Goal: Transaction & Acquisition: Download file/media

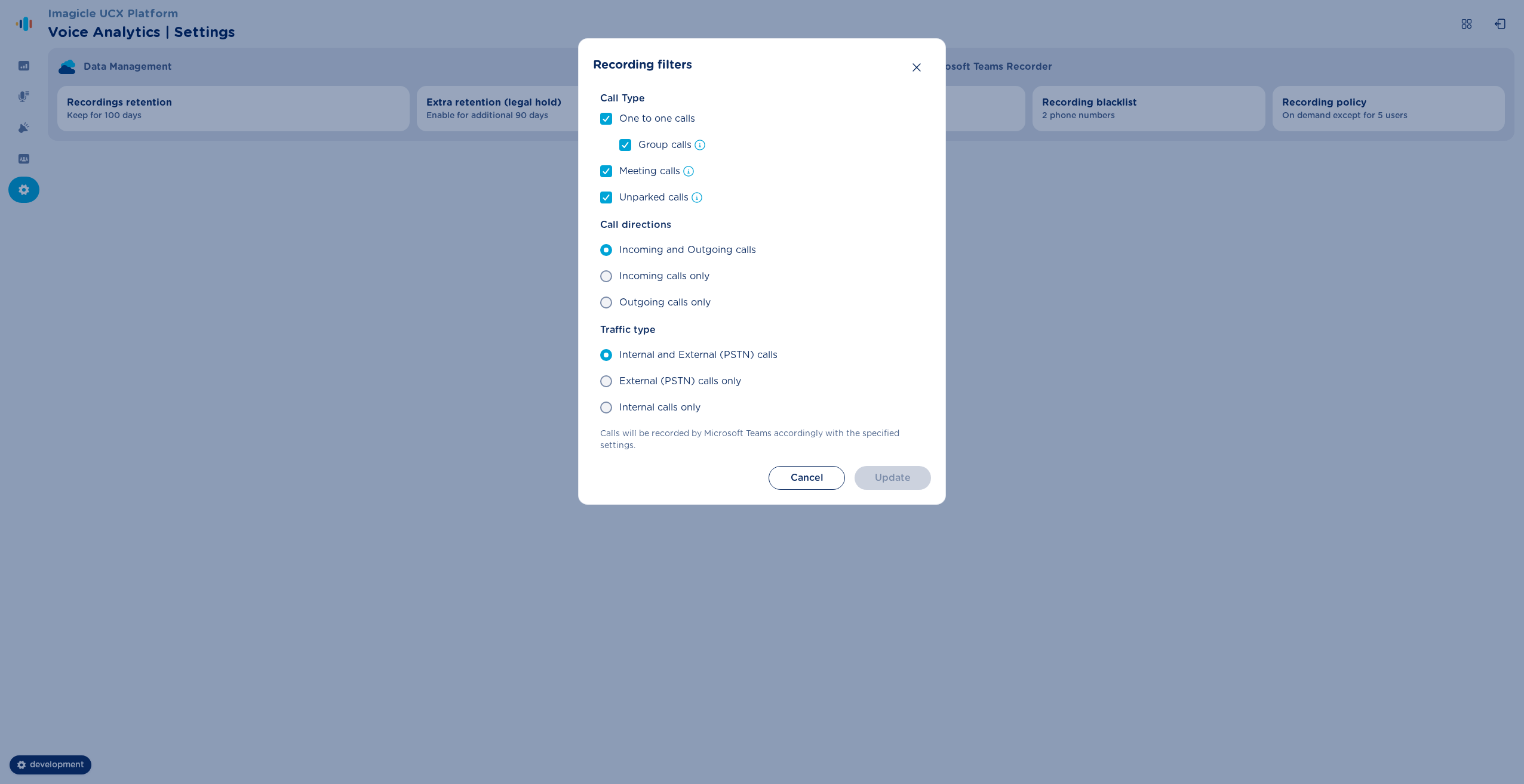
click at [281, 270] on div "Recording filters Call Type One to one calls Group calls Meeting calls Unparked…" at bounding box center [762, 392] width 1524 height 784
click at [911, 70] on icon "Close" at bounding box center [917, 68] width 12 height 12
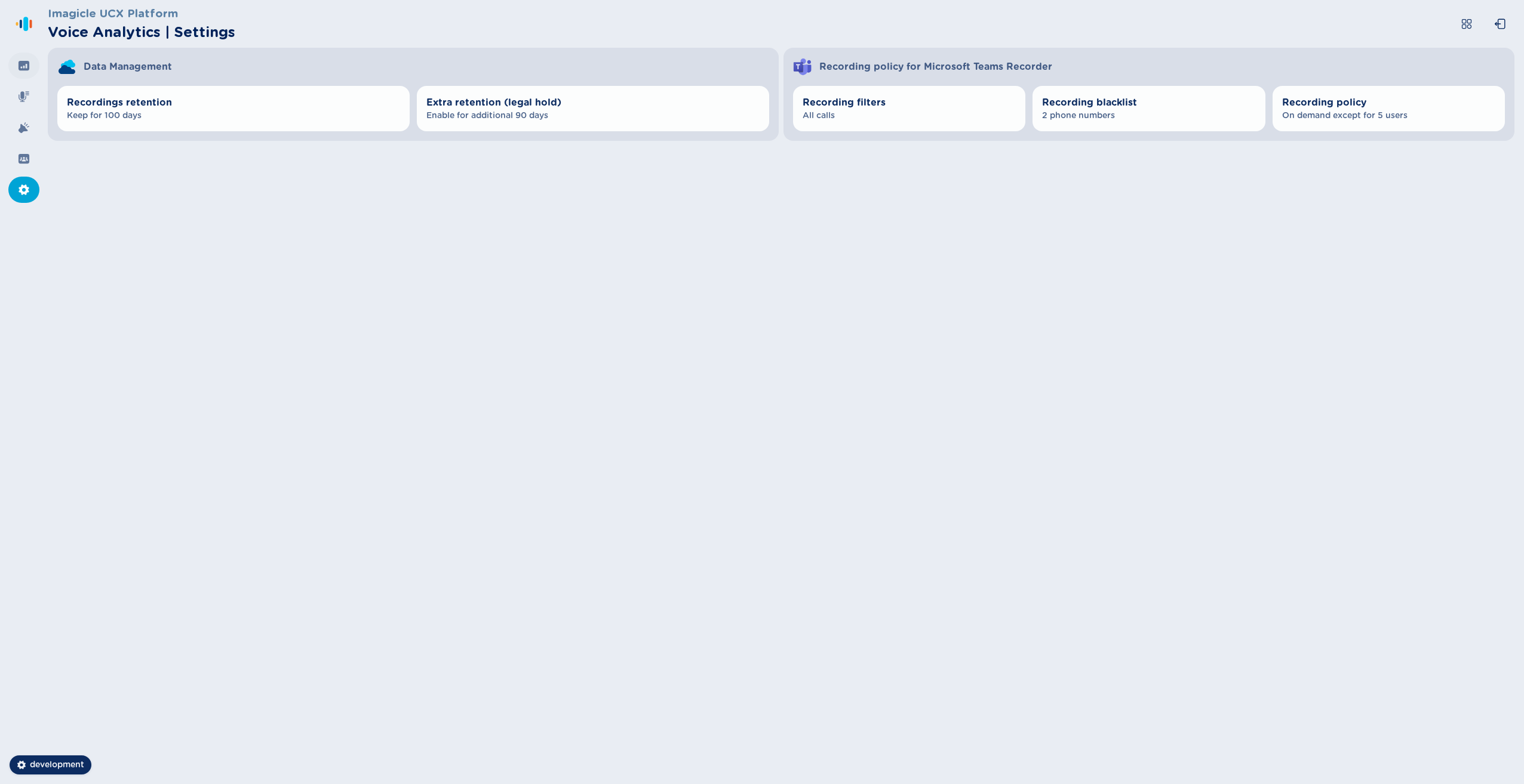
click at [25, 66] on icon at bounding box center [24, 65] width 11 height 10
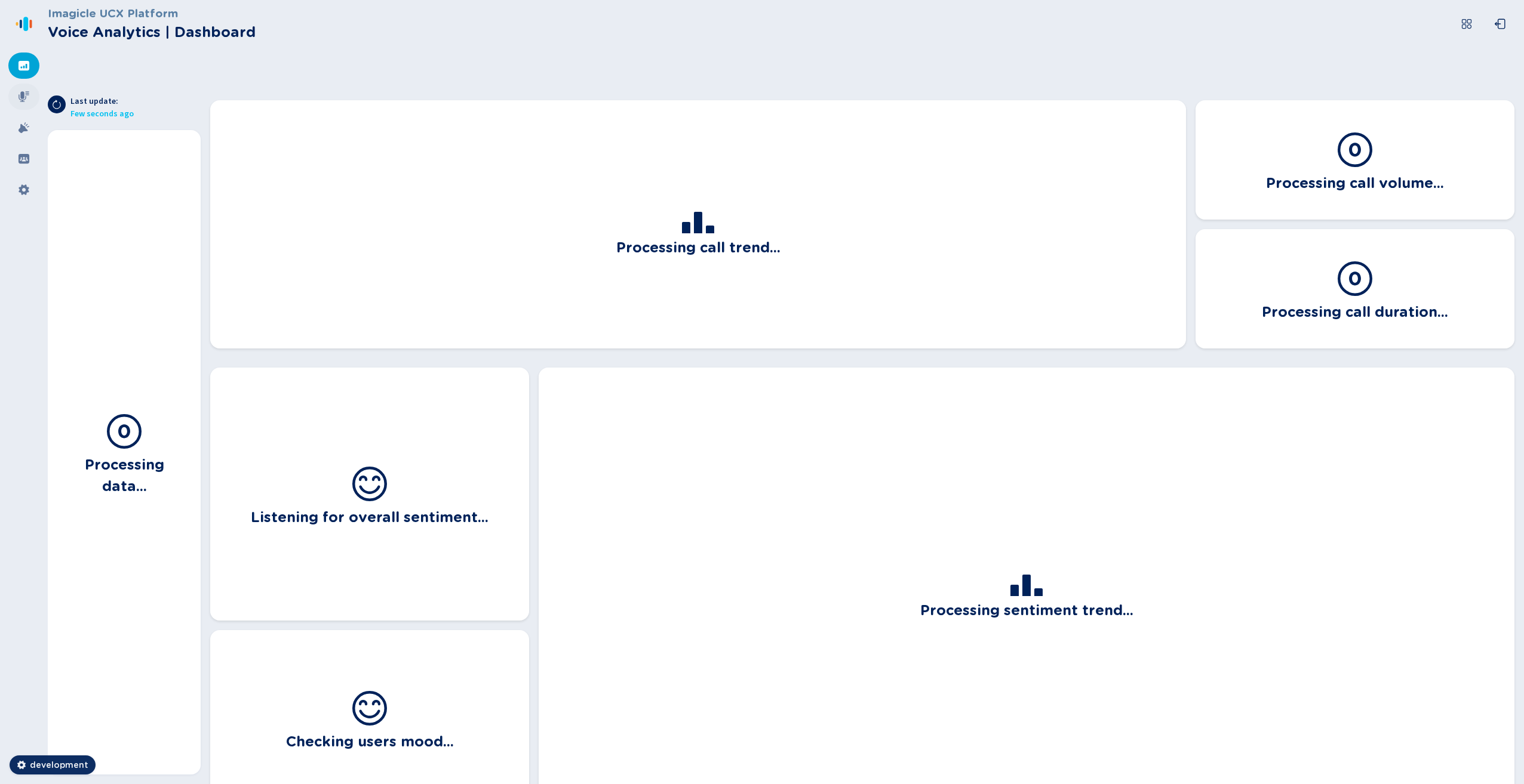
click at [21, 95] on icon at bounding box center [24, 97] width 11 height 11
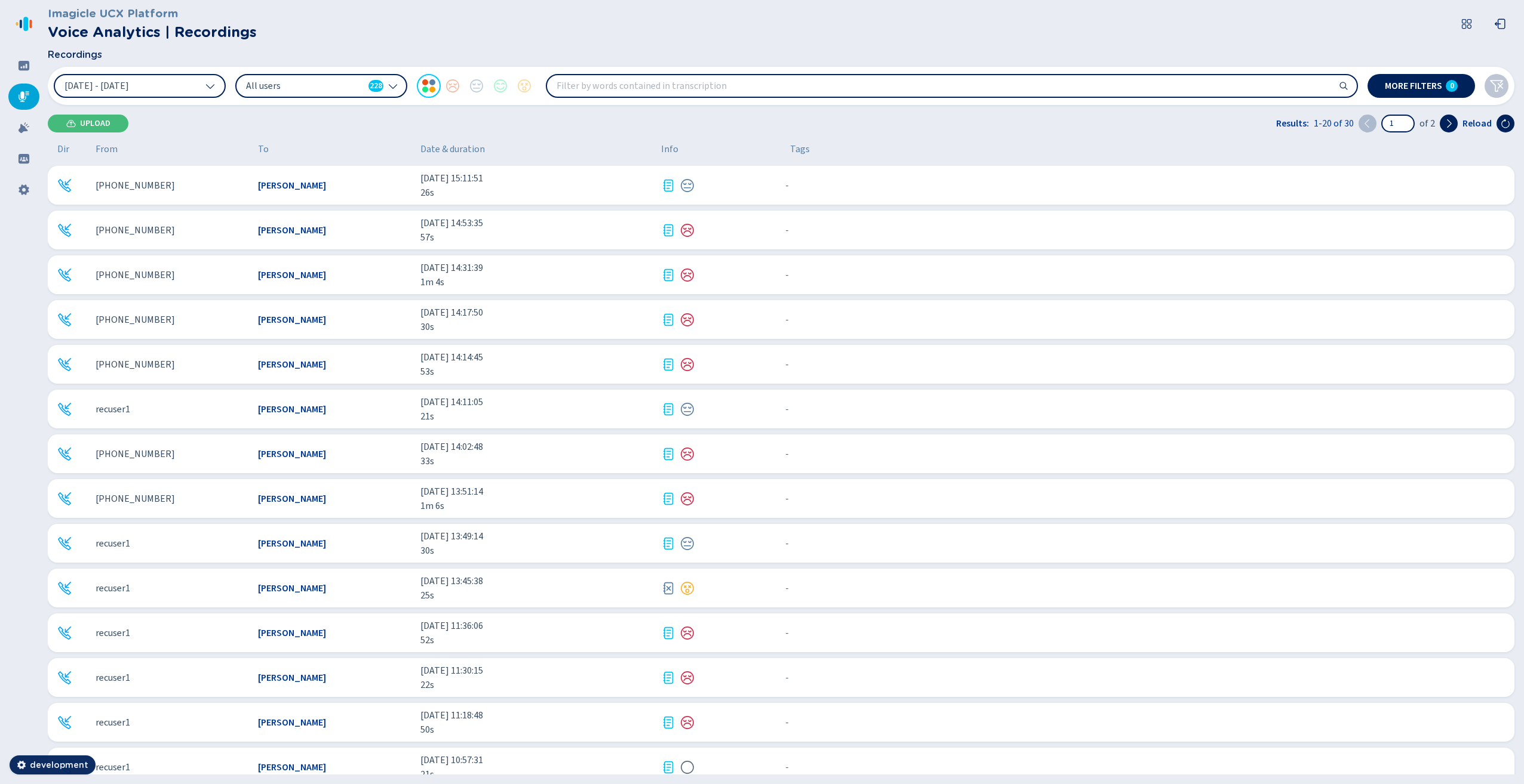
click at [139, 280] on span "[PHONE_NUMBER]" at bounding box center [135, 275] width 79 height 14
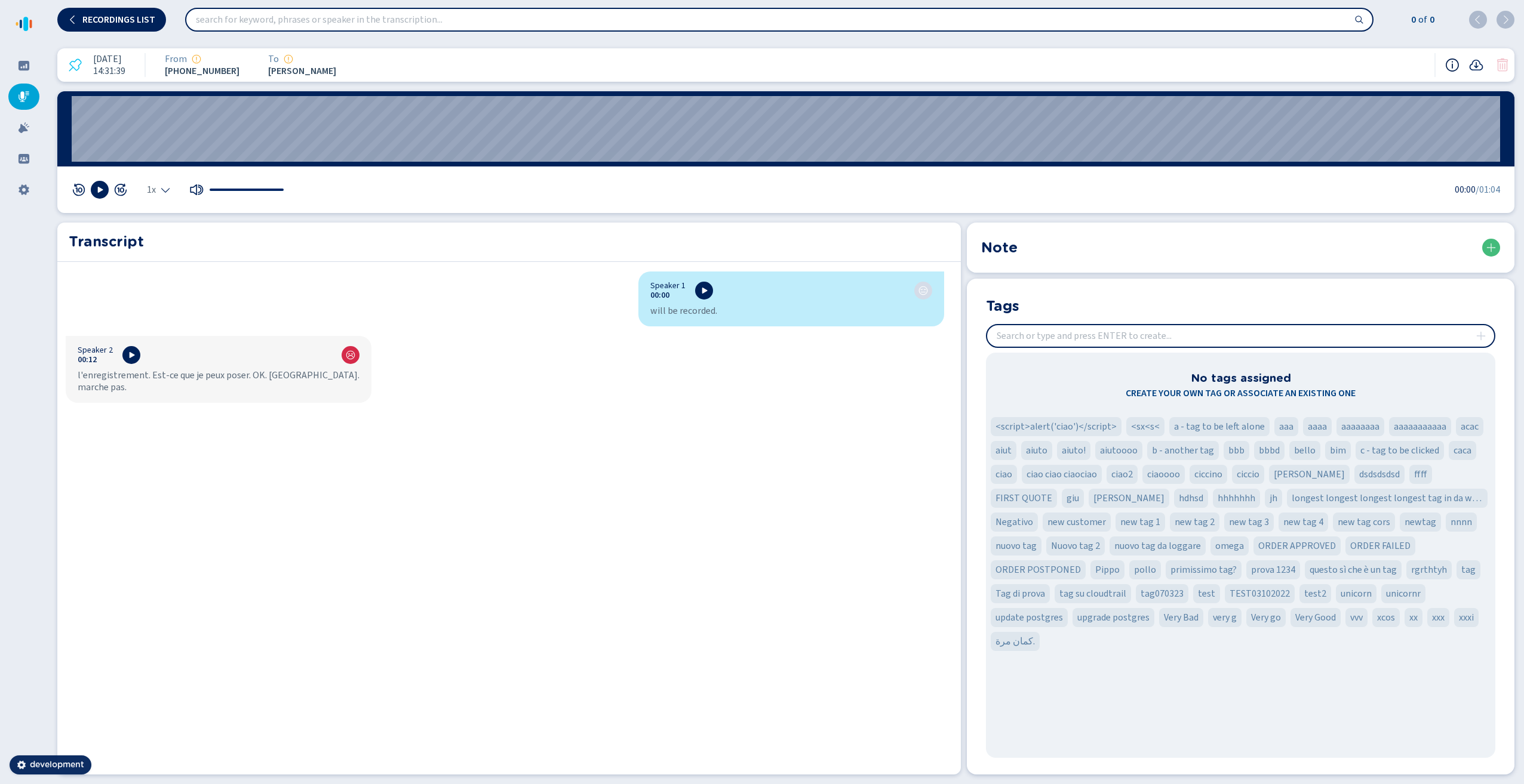
click at [1453, 64] on icon at bounding box center [1452, 65] width 13 height 13
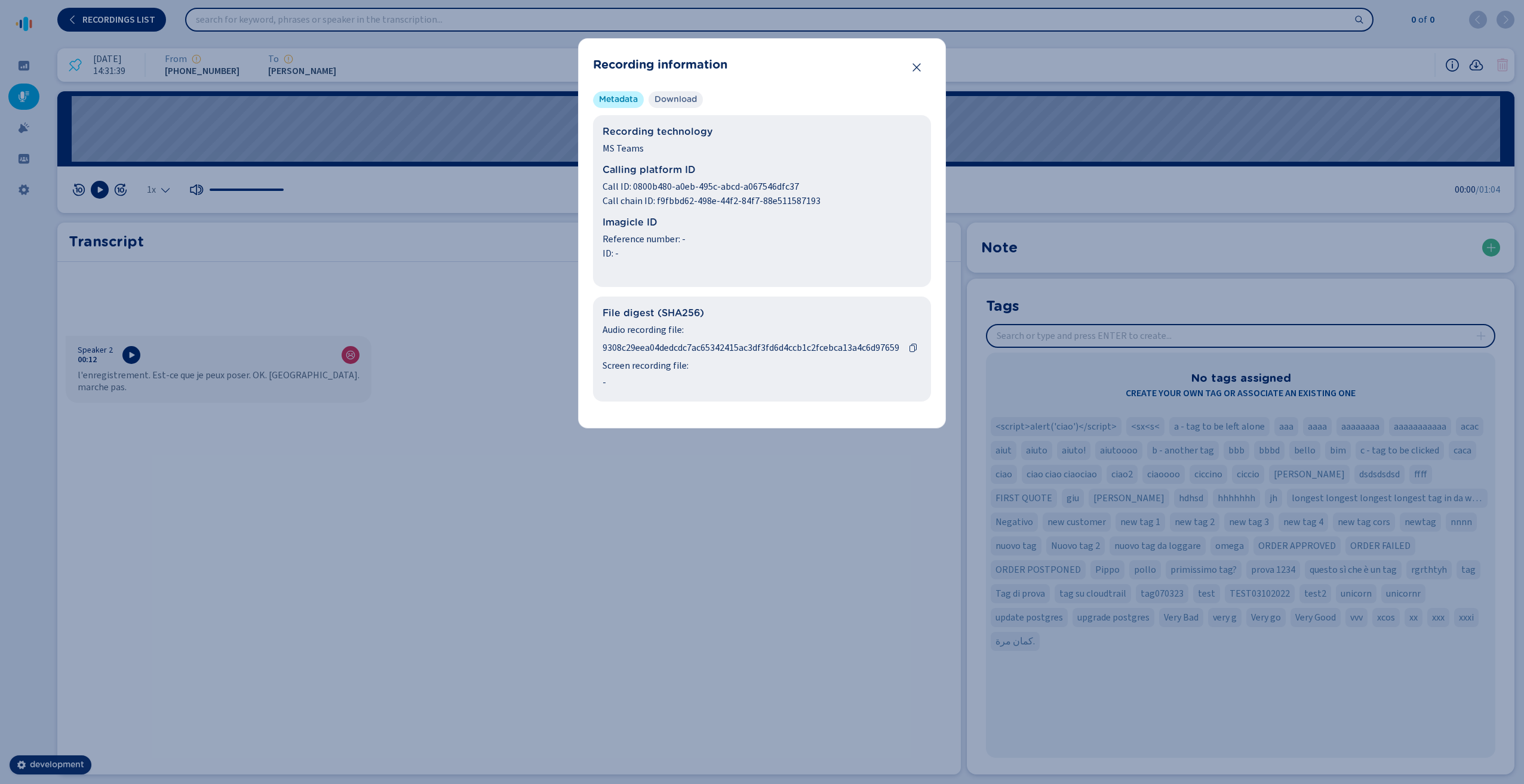
click at [690, 104] on span "Download" at bounding box center [675, 100] width 42 height 12
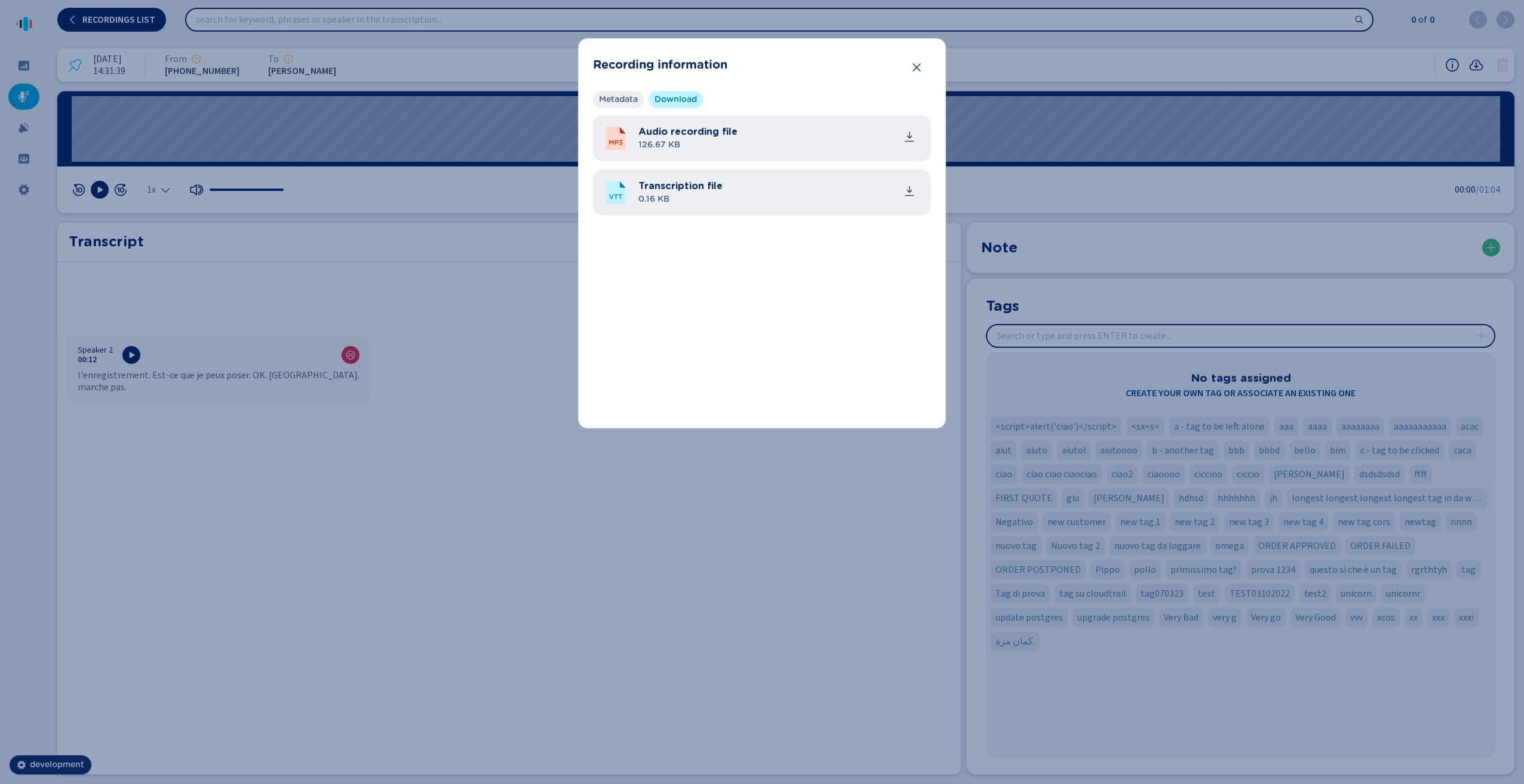
click at [607, 101] on span "Metadata" at bounding box center [618, 100] width 39 height 12
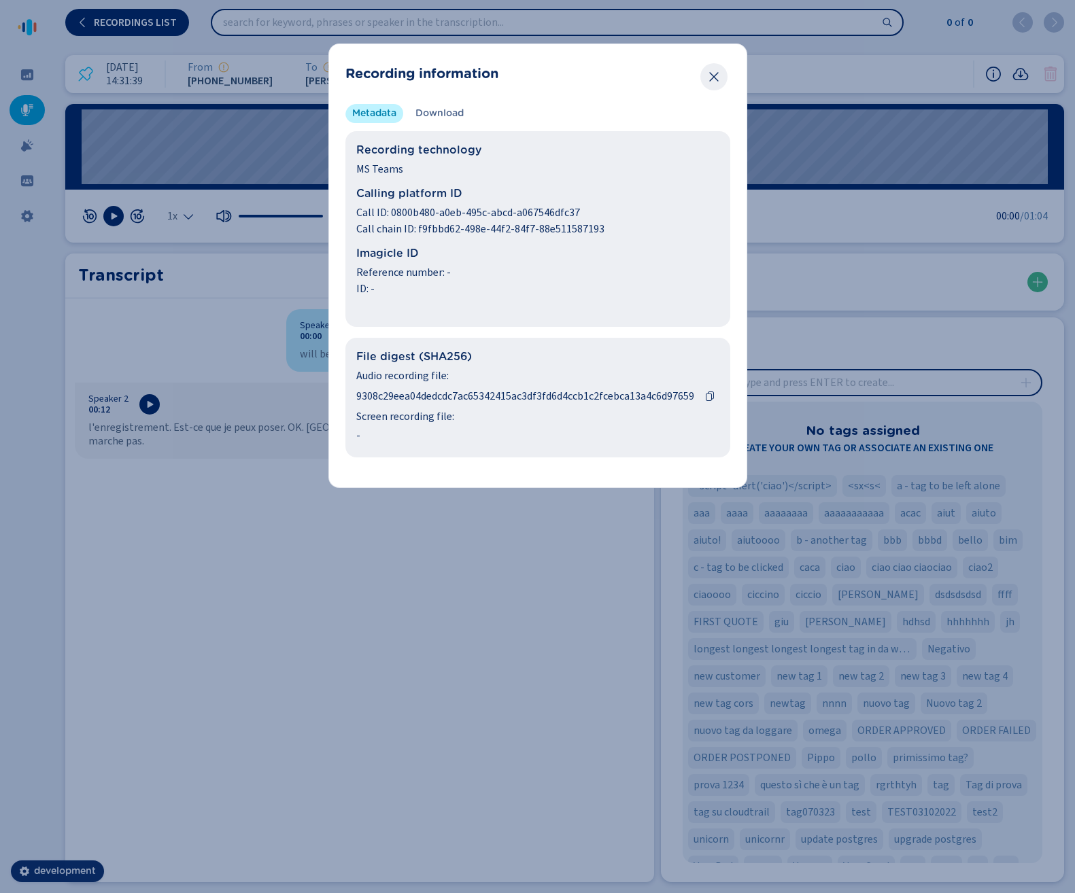
click at [722, 72] on button "Close" at bounding box center [713, 76] width 27 height 27
